Goal: Information Seeking & Learning: Learn about a topic

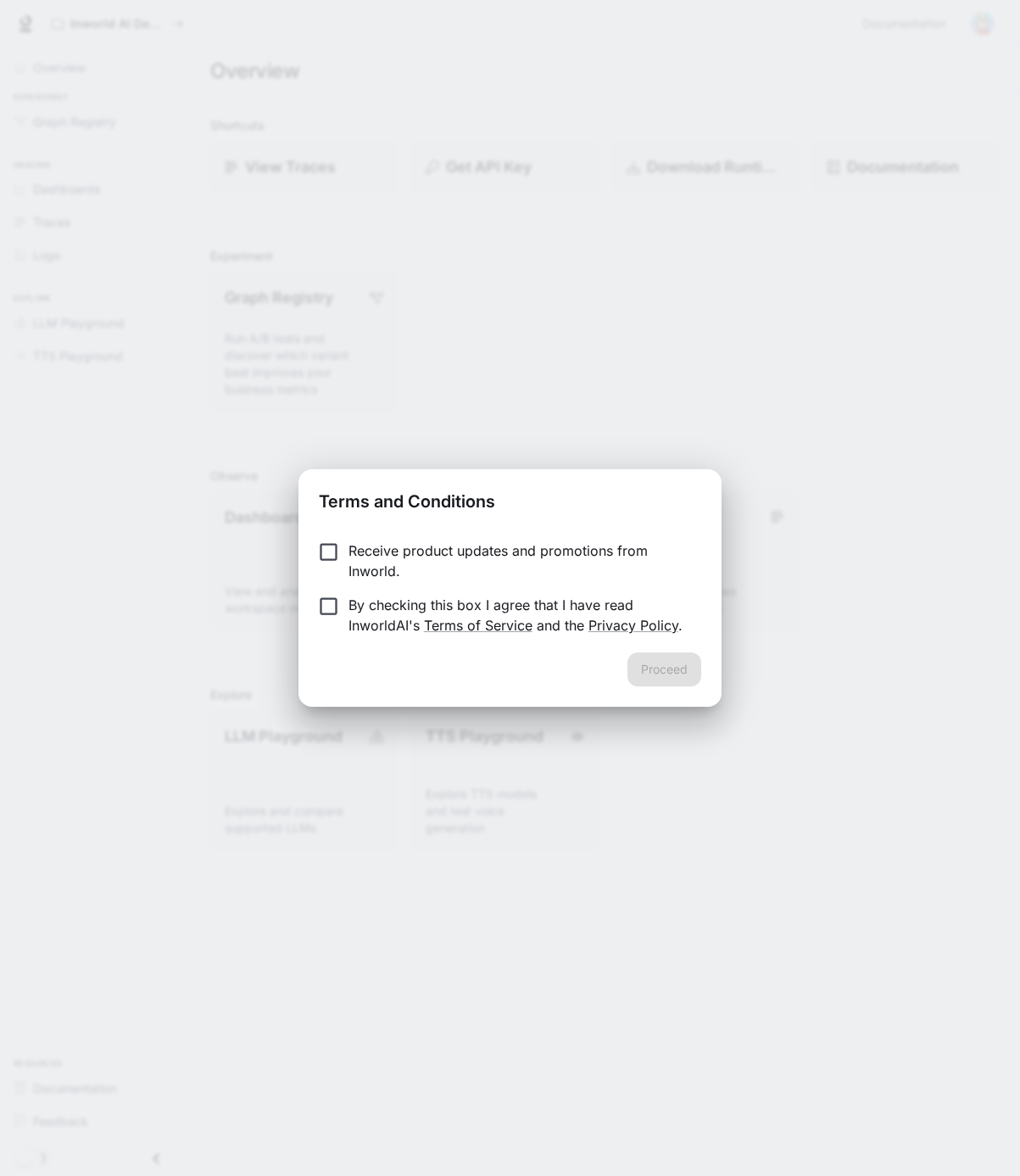
click at [373, 556] on p "Receive product updates and promotions from Inworld." at bounding box center [518, 560] width 339 height 41
click at [350, 606] on p "By checking this box I agree that I have read InworldAI's Terms of Service and …" at bounding box center [518, 615] width 339 height 41
drag, startPoint x: 667, startPoint y: 670, endPoint x: 589, endPoint y: 681, distance: 78.8
click at [663, 672] on button "Proceed" at bounding box center [665, 669] width 74 height 34
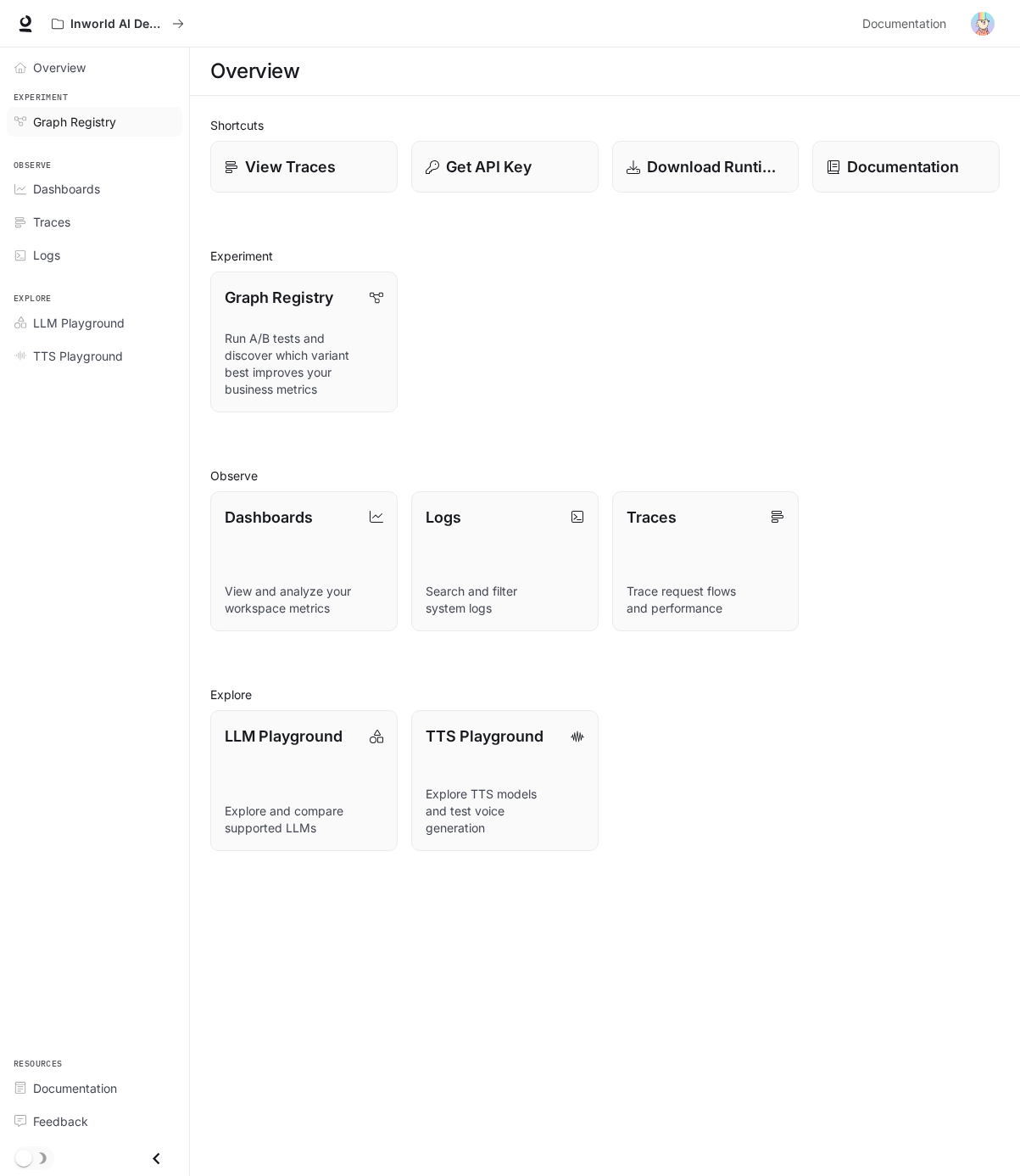
click at [72, 119] on span "Graph Registry" at bounding box center [74, 122] width 83 height 18
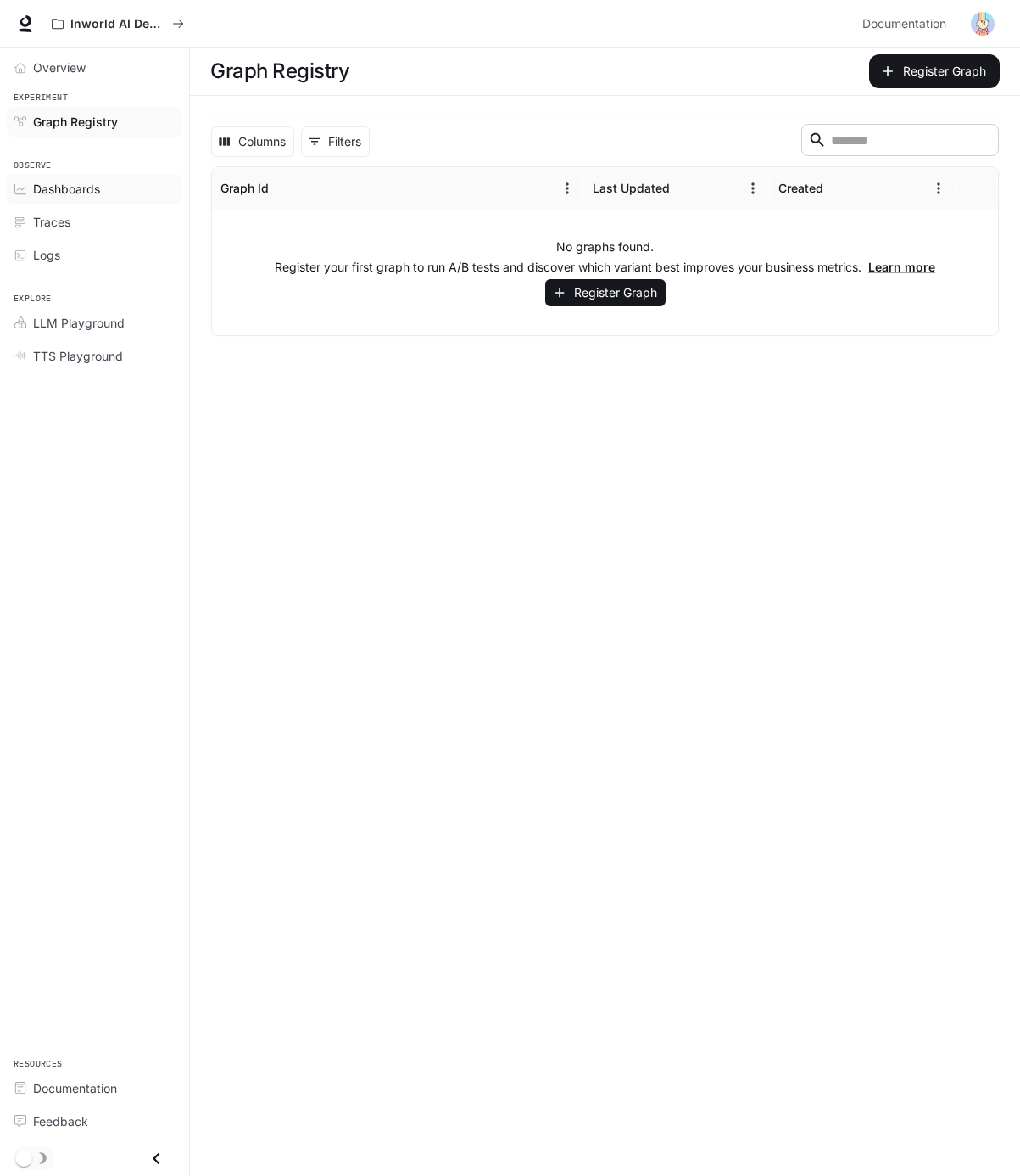
click at [87, 189] on span "Dashboards" at bounding box center [66, 189] width 67 height 18
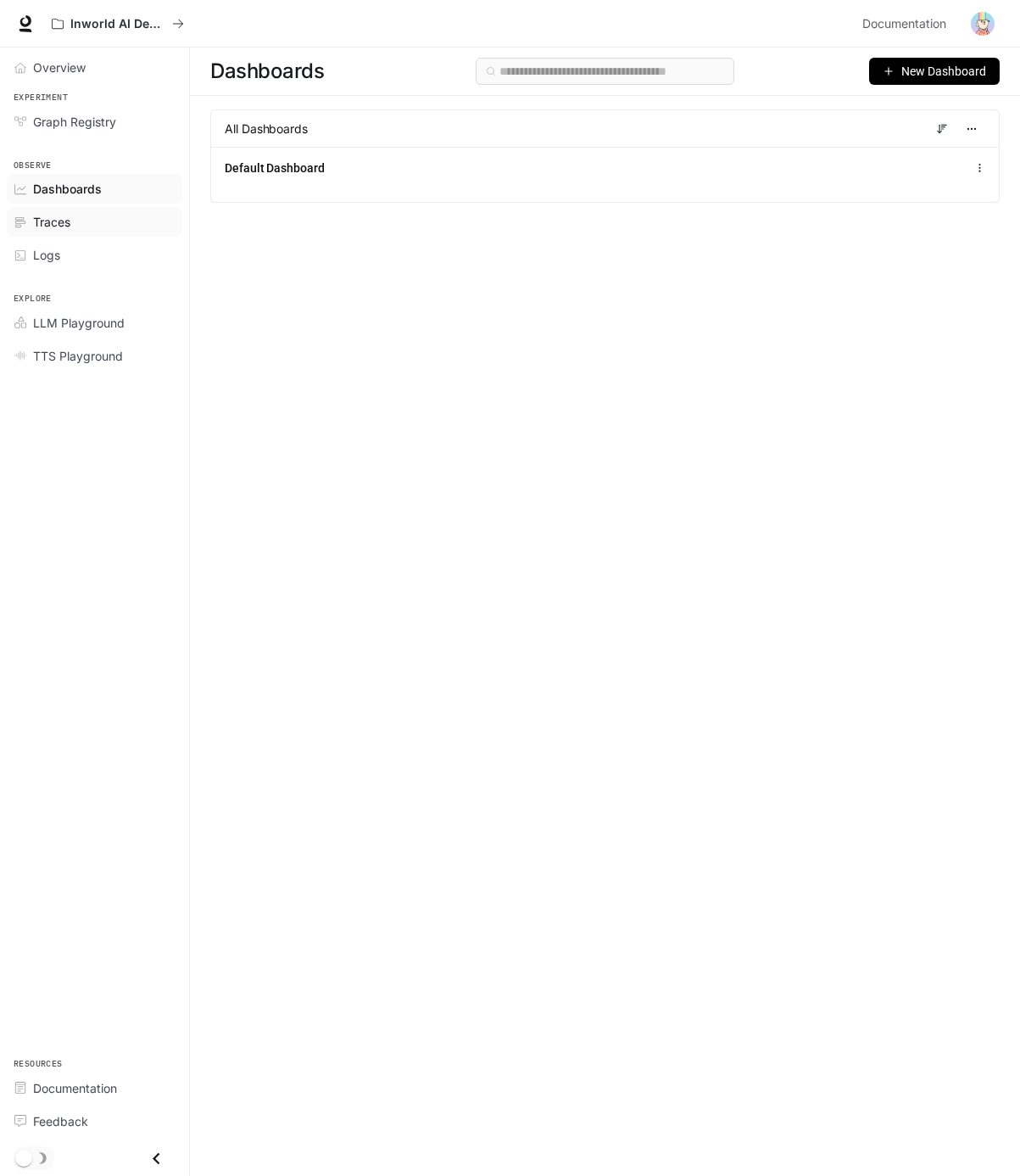
click at [68, 228] on span "Traces" at bounding box center [51, 222] width 37 height 18
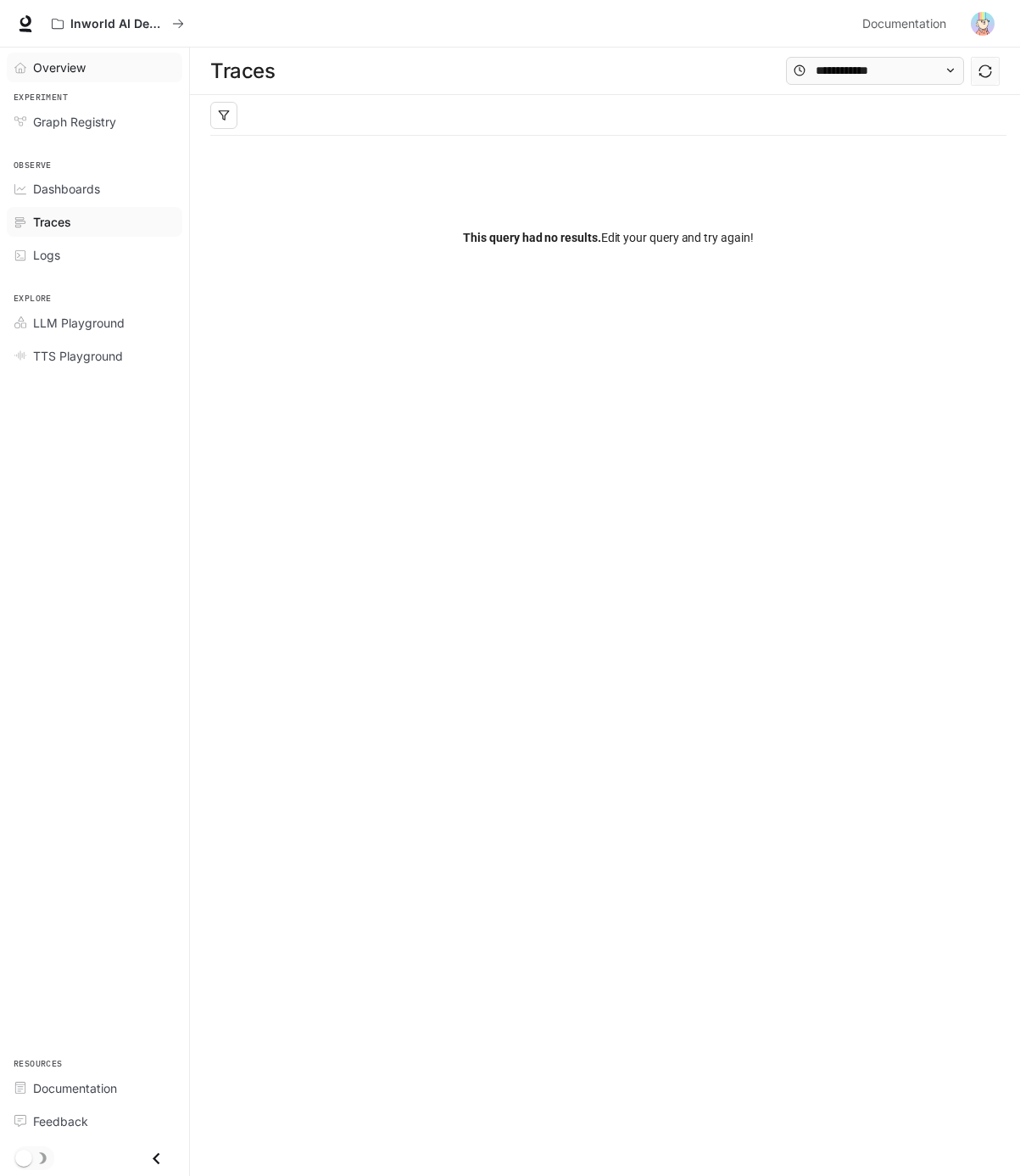
click at [65, 64] on span "Overview" at bounding box center [59, 68] width 53 height 18
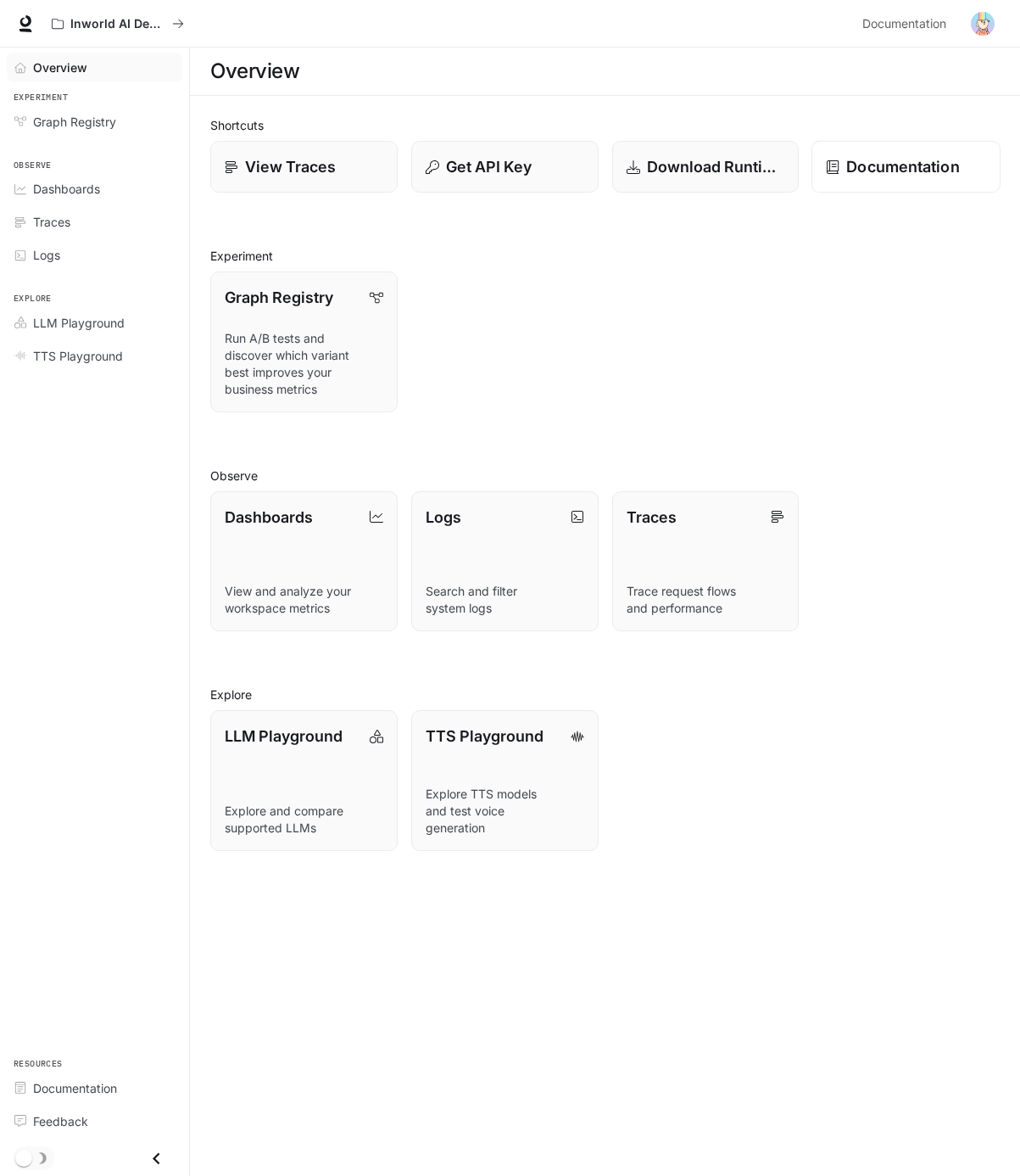
click at [849, 164] on p "Documentation" at bounding box center [903, 166] width 113 height 23
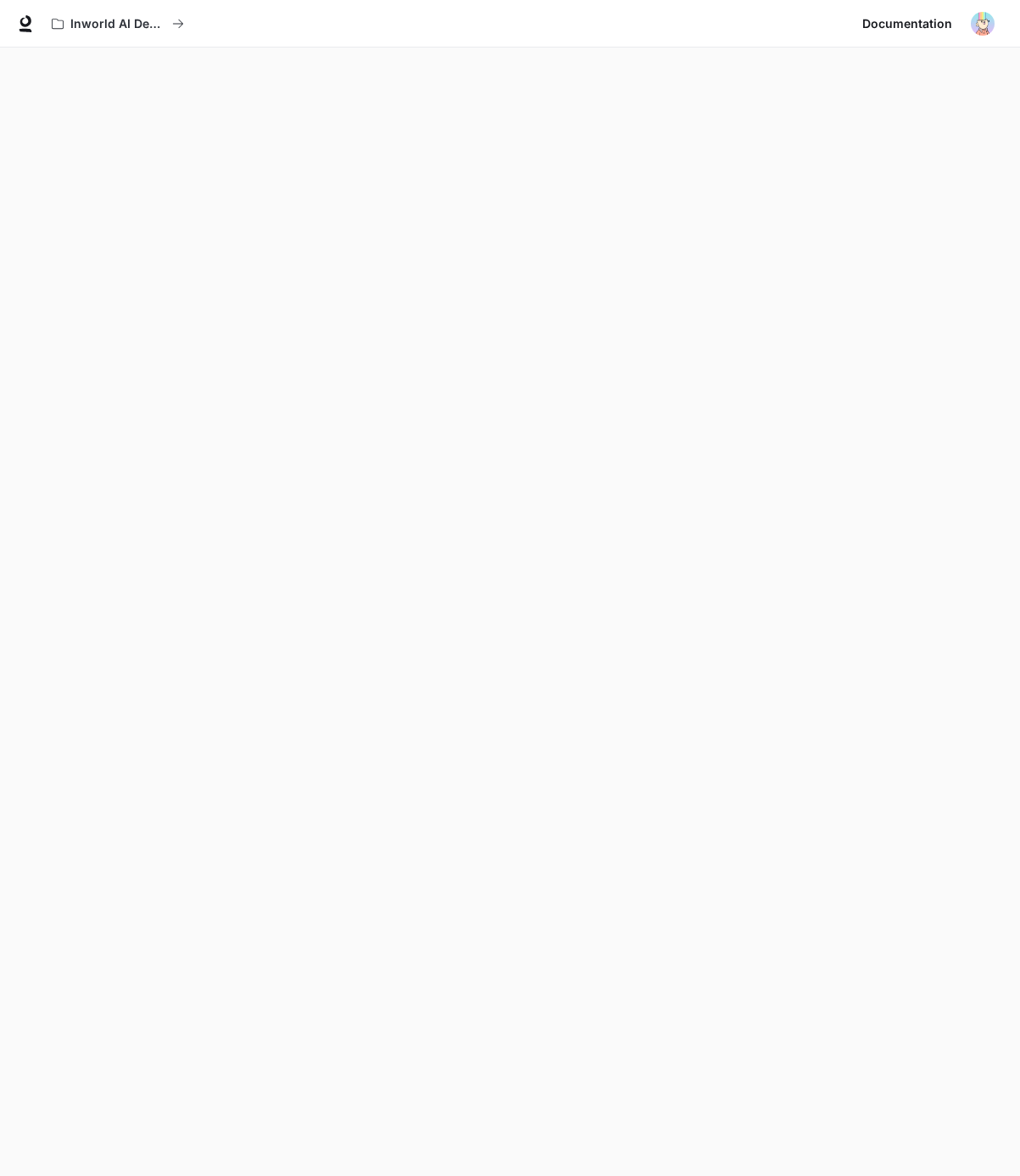
scroll to position [5, 0]
